Goal: Task Accomplishment & Management: Use online tool/utility

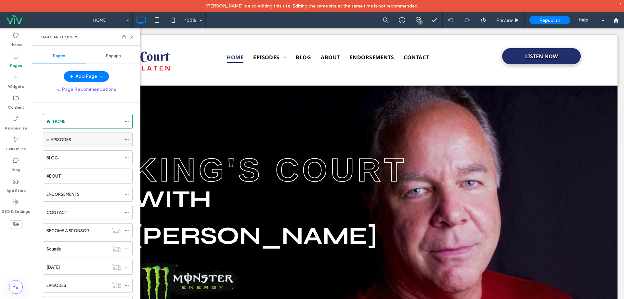
click at [50, 141] on div "EPISODES" at bounding box center [88, 139] width 90 height 15
click at [47, 140] on span at bounding box center [47, 139] width 3 height 3
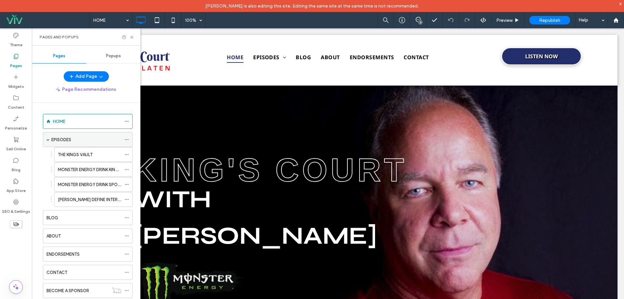
click at [72, 138] on div "EPISODES" at bounding box center [86, 139] width 70 height 7
click at [132, 37] on use at bounding box center [131, 37] width 3 height 3
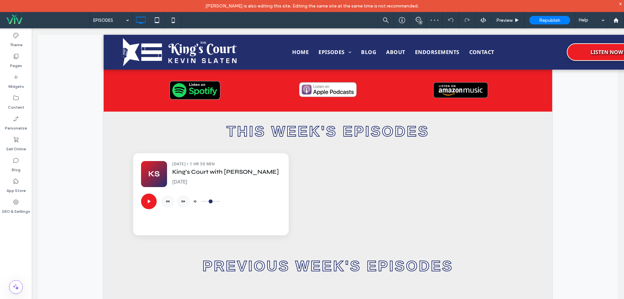
scroll to position [260, 0]
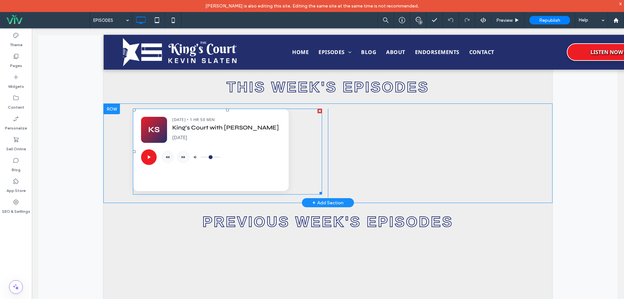
click at [208, 171] on span at bounding box center [227, 152] width 189 height 86
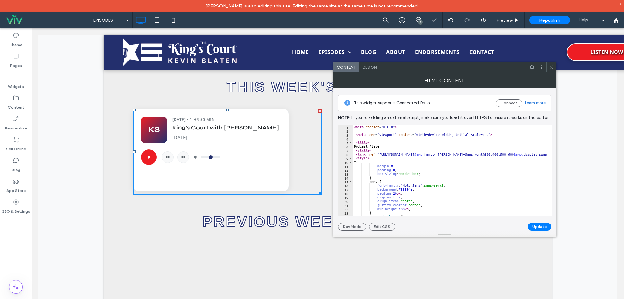
click at [553, 68] on icon at bounding box center [551, 67] width 5 height 5
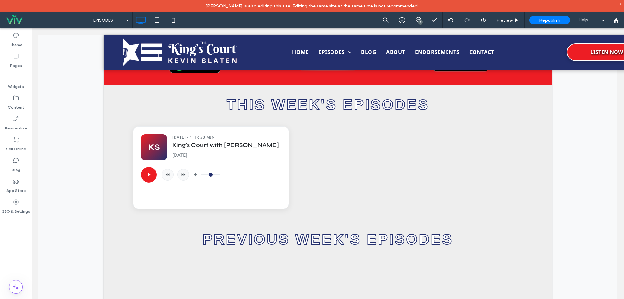
scroll to position [173, 0]
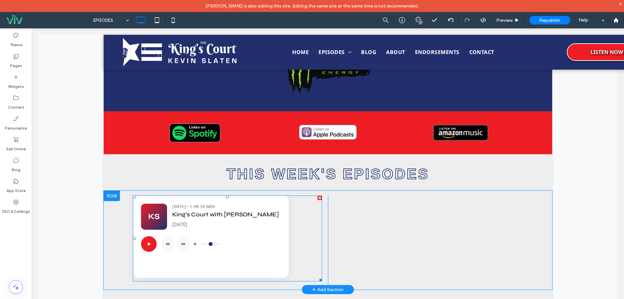
click at [270, 206] on span at bounding box center [227, 238] width 189 height 86
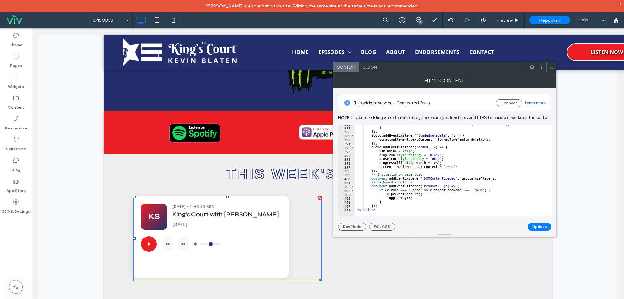
scroll to position [1375, 0]
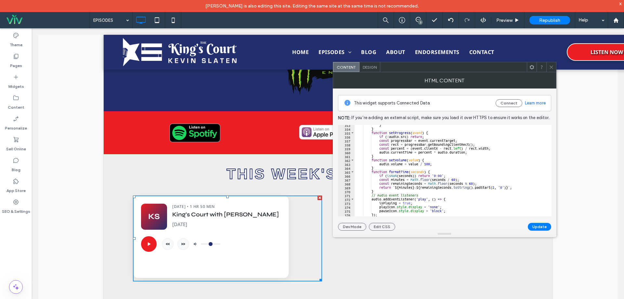
click at [551, 72] on div "HTML Content" at bounding box center [445, 80] width 224 height 16
click at [553, 70] on span at bounding box center [551, 67] width 5 height 10
